Goal: Information Seeking & Learning: Understand process/instructions

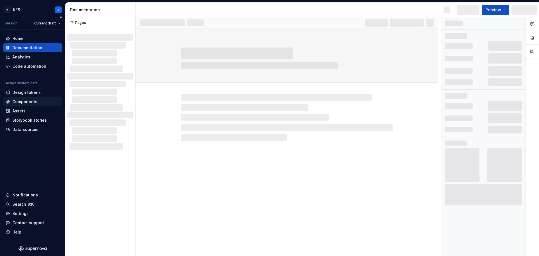
click at [28, 101] on div "Components" at bounding box center [24, 102] width 25 height 6
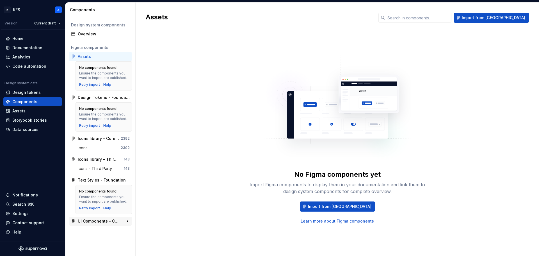
click at [90, 221] on div "UI Components - Core" at bounding box center [99, 221] width 42 height 6
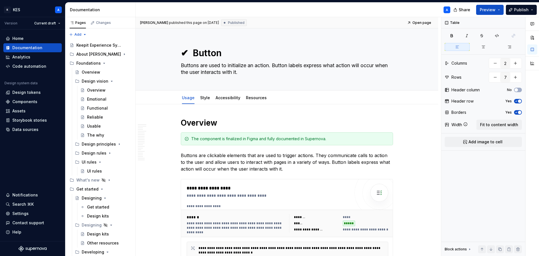
scroll to position [1291, 0]
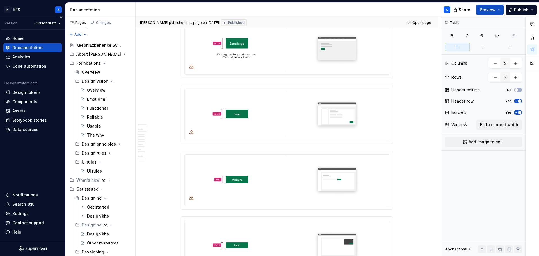
click at [31, 52] on div "Documentation" at bounding box center [32, 47] width 58 height 9
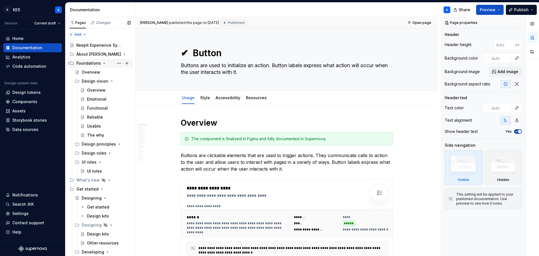
click at [100, 62] on div "Foundations" at bounding box center [103, 63] width 55 height 8
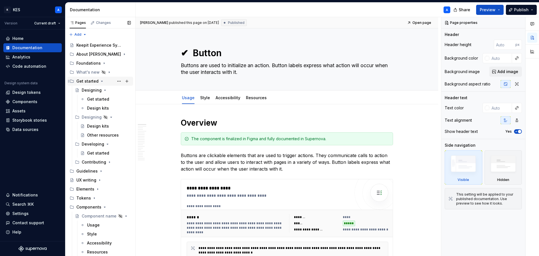
click at [101, 81] on icon "Page tree" at bounding box center [102, 81] width 4 height 4
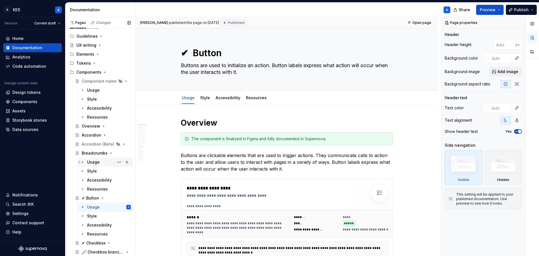
scroll to position [56, 0]
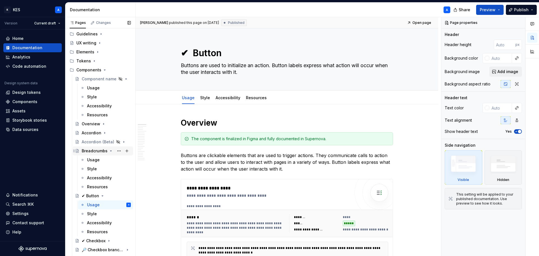
click at [109, 150] on icon "Page tree" at bounding box center [111, 151] width 4 height 4
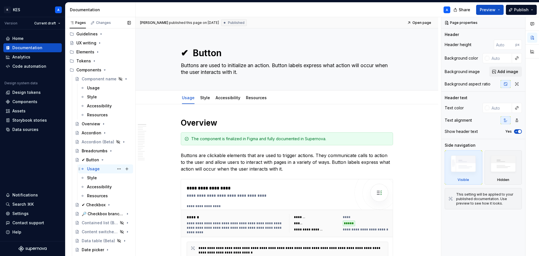
click at [96, 167] on div "Usage" at bounding box center [93, 169] width 13 height 6
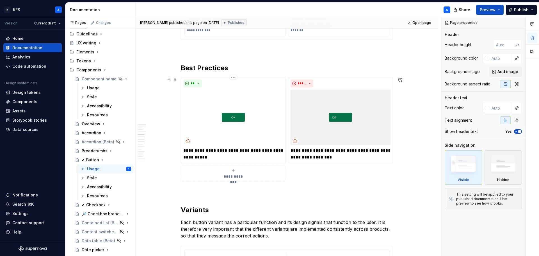
scroll to position [618, 0]
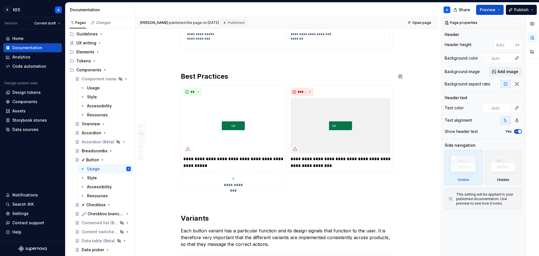
click at [200, 72] on h2 "Best Practices" at bounding box center [287, 76] width 212 height 9
type textarea "*"
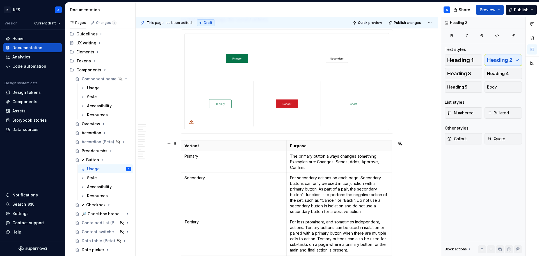
scroll to position [815, 0]
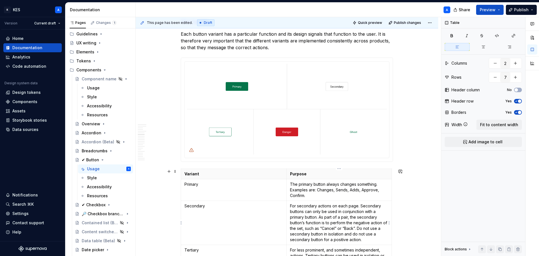
click at [354, 228] on p "For secondary actions on each page. Secondary buttons can only be used in conju…" at bounding box center [339, 222] width 99 height 39
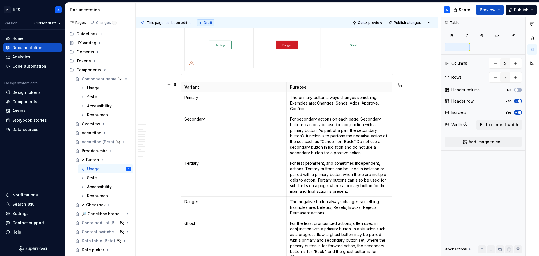
scroll to position [958, 0]
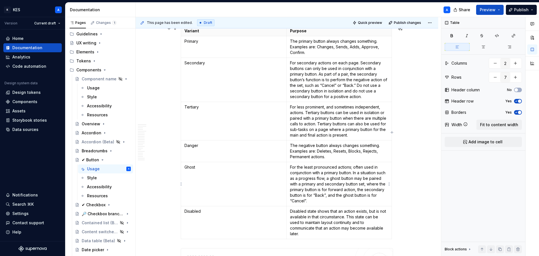
click at [345, 194] on p "For the least pronounced actions; often used in conjunction with a primary butt…" at bounding box center [339, 183] width 99 height 39
click at [328, 201] on p "For the least pronounced actions; often used in conjunction with a primary butt…" at bounding box center [339, 183] width 99 height 39
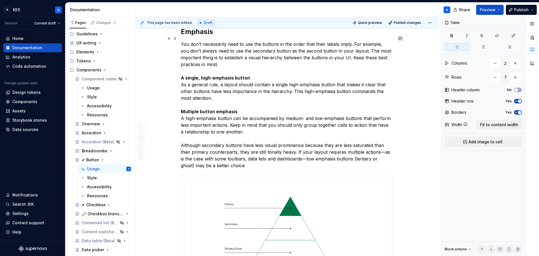
scroll to position [1660, 0]
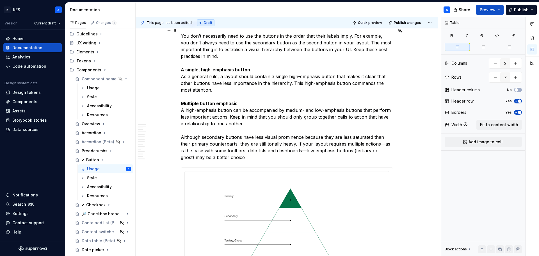
click at [377, 136] on p "You don’t necessarily need to use the buttons in the order that their labels im…" at bounding box center [287, 97] width 212 height 128
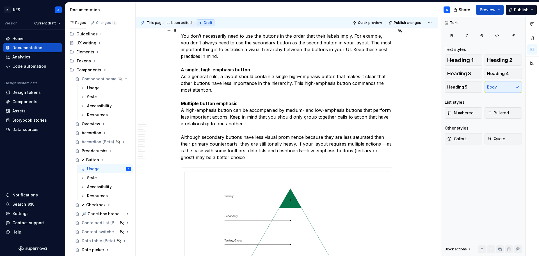
click at [384, 140] on p "You don’t necessarily need to use the buttons in the order that their labels im…" at bounding box center [287, 97] width 212 height 128
click at [301, 144] on p "You don’t necessarily need to use the buttons in the order that their labels im…" at bounding box center [287, 97] width 212 height 128
click at [302, 146] on p "You don’t necessarily need to use the buttons in the order that their labels im…" at bounding box center [287, 97] width 212 height 128
click at [309, 144] on p "You don’t necessarily need to use the buttons in the order that their labels im…" at bounding box center [287, 97] width 212 height 128
click at [308, 145] on p "You don’t necessarily need to use the buttons in the order that their labels im…" at bounding box center [287, 97] width 212 height 128
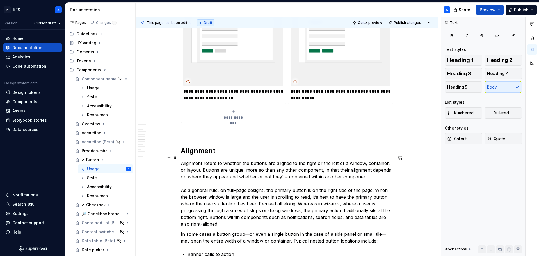
scroll to position [2025, 0]
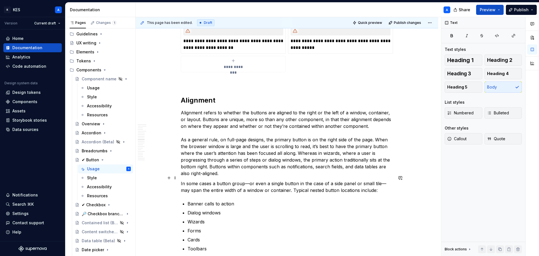
click at [244, 180] on p "In some cases a button group—or even a single button in the case of a side pane…" at bounding box center [287, 186] width 212 height 13
click at [250, 180] on p "In some cases a button group —or even a single button in the case of a side pan…" at bounding box center [287, 186] width 212 height 13
click at [383, 180] on p "In some cases a button group — or even a single button in the case of a side pa…" at bounding box center [287, 186] width 212 height 13
click at [388, 180] on p "In some cases a button group — or even a single button in the case of a side pa…" at bounding box center [287, 186] width 212 height 13
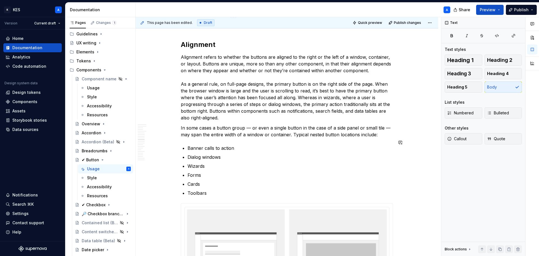
scroll to position [2081, 0]
click at [215, 153] on p "Dialog windows" at bounding box center [291, 156] width 206 height 7
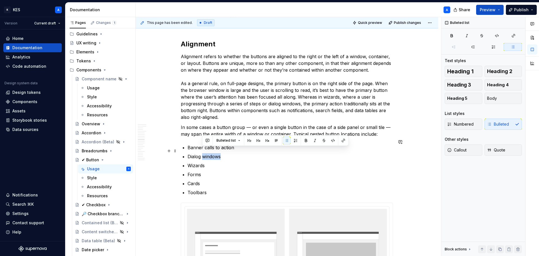
click at [215, 153] on p "Dialog windows" at bounding box center [291, 156] width 206 height 7
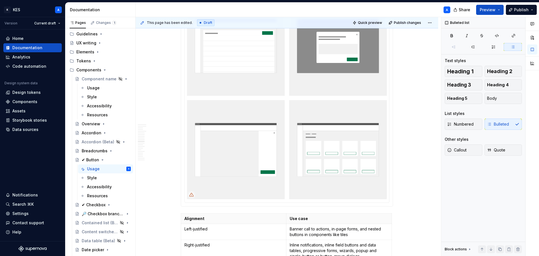
scroll to position [2475, 0]
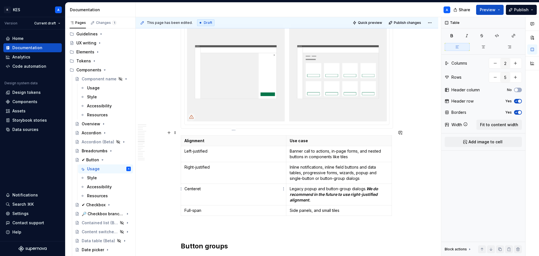
click at [235, 186] on p "Centeret" at bounding box center [234, 189] width 98 height 6
click at [225, 186] on p "Centeret" at bounding box center [234, 189] width 98 height 6
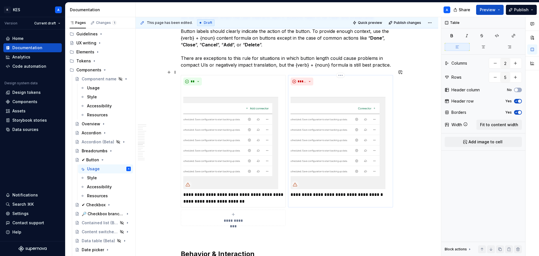
scroll to position [3065, 0]
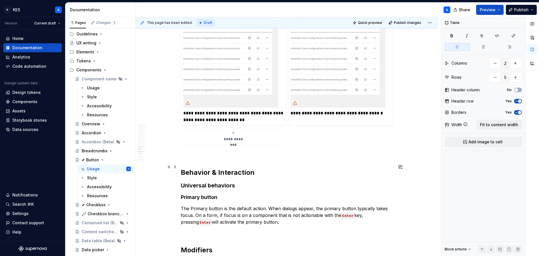
click at [221, 169] on h2 "Behavior & Interaction" at bounding box center [287, 172] width 212 height 9
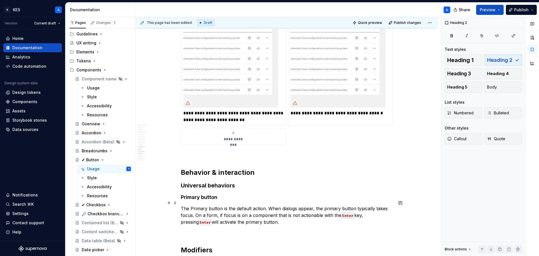
click at [192, 205] on p "The Primary button is the default action. When dialogs appear, the primary butt…" at bounding box center [287, 215] width 212 height 20
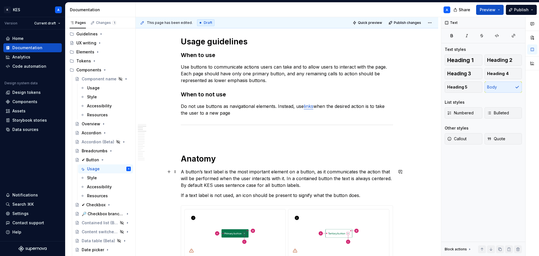
scroll to position [337, 0]
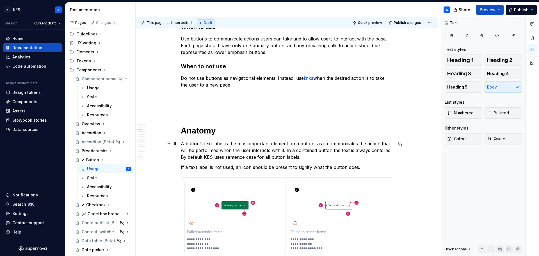
click at [267, 158] on p "A button’s text label is the most important element on a button, as it communic…" at bounding box center [287, 150] width 212 height 20
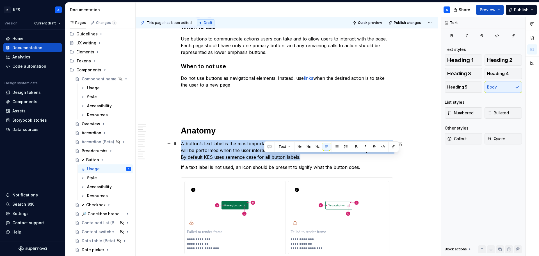
click at [267, 158] on p "A button’s text label is the most important element on a button, as it communic…" at bounding box center [287, 150] width 212 height 20
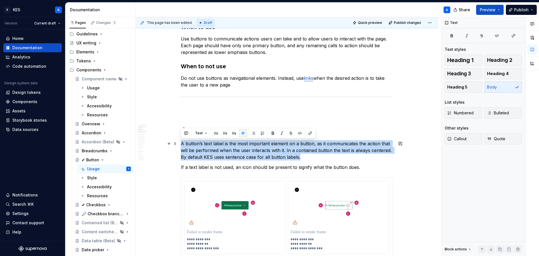
click at [267, 158] on p "A button’s text label is the most important element on a button, as it communic…" at bounding box center [287, 150] width 212 height 20
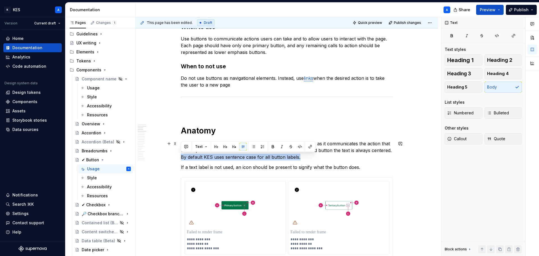
drag, startPoint x: 312, startPoint y: 156, endPoint x: 180, endPoint y: 158, distance: 132.3
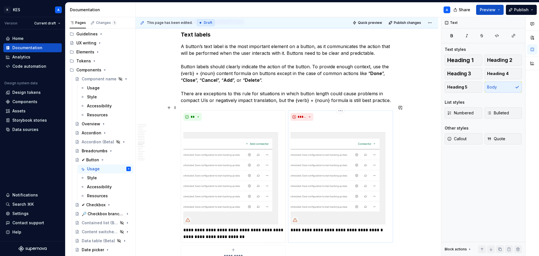
scroll to position [2894, 0]
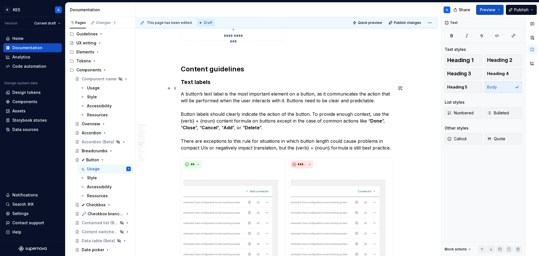
click at [391, 142] on p "A button’s text label is the most important element on a button, as it communic…" at bounding box center [287, 120] width 212 height 61
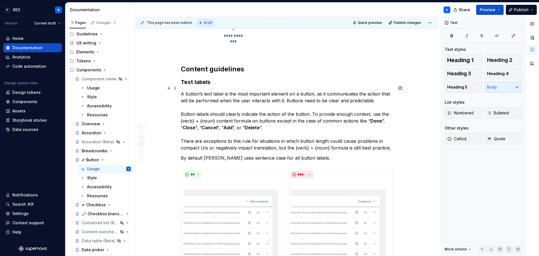
click at [181, 108] on p "A button’s text label is the most important element on a button, as it communic…" at bounding box center [287, 120] width 212 height 61
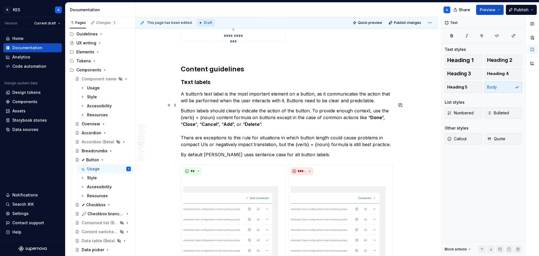
click at [181, 129] on div "**********" at bounding box center [289, 136] width 306 height 239
click at [181, 130] on p "Button labels should clearly indicate the action of the button. To provide enou…" at bounding box center [287, 127] width 212 height 40
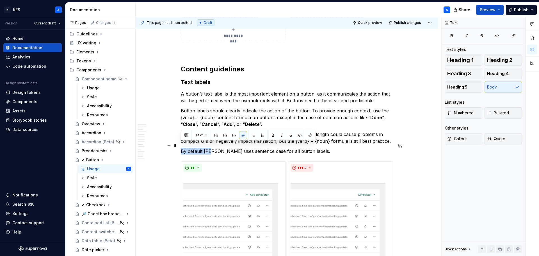
drag, startPoint x: 212, startPoint y: 146, endPoint x: 180, endPoint y: 142, distance: 32.3
click at [235, 148] on p "Button labels should uses sentence case for all button labels." at bounding box center [287, 151] width 212 height 7
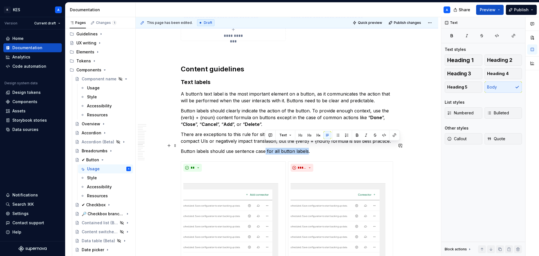
drag, startPoint x: 271, startPoint y: 145, endPoint x: 306, endPoint y: 148, distance: 35.0
click at [306, 148] on p "Button labels should use sentence case for all button labels." at bounding box center [287, 151] width 212 height 7
click at [224, 148] on p "Button labels should use sentence case." at bounding box center [287, 151] width 212 height 7
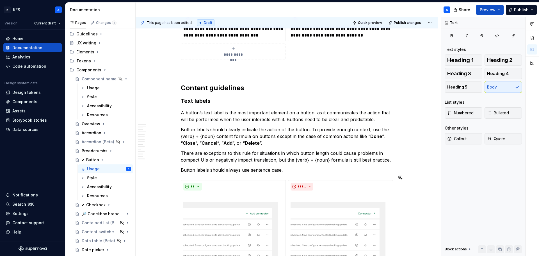
scroll to position [2866, 0]
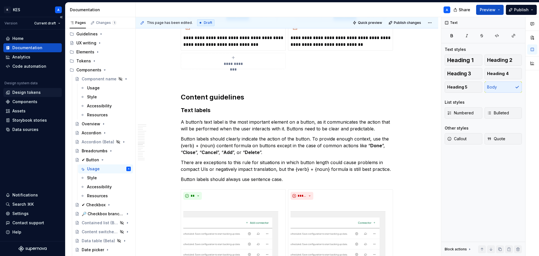
type textarea "*"
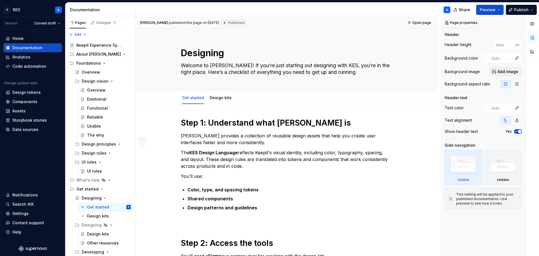
type textarea "*"
